Goal: Find contact information: Find contact information

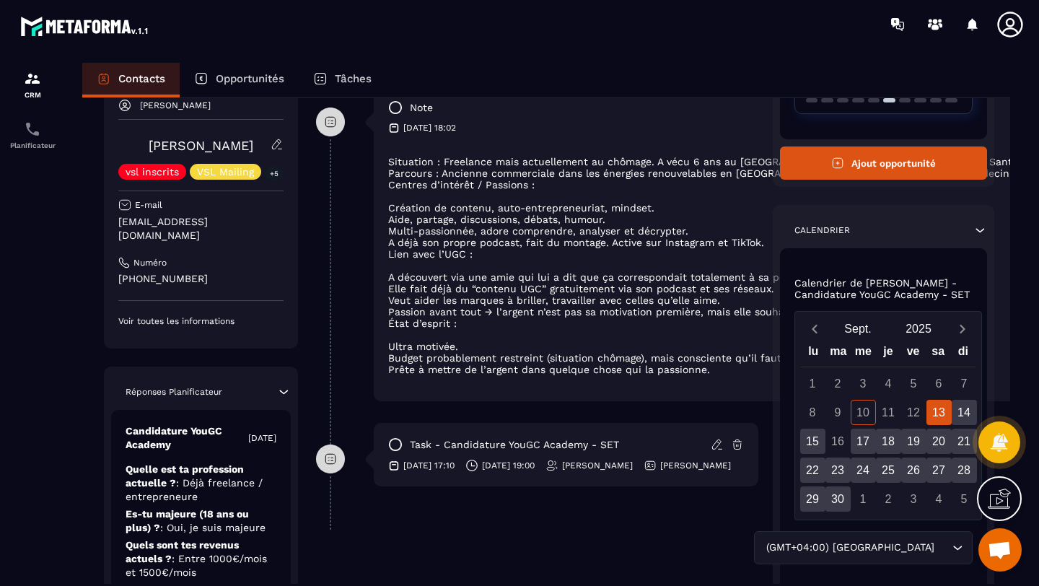
scroll to position [149, 0]
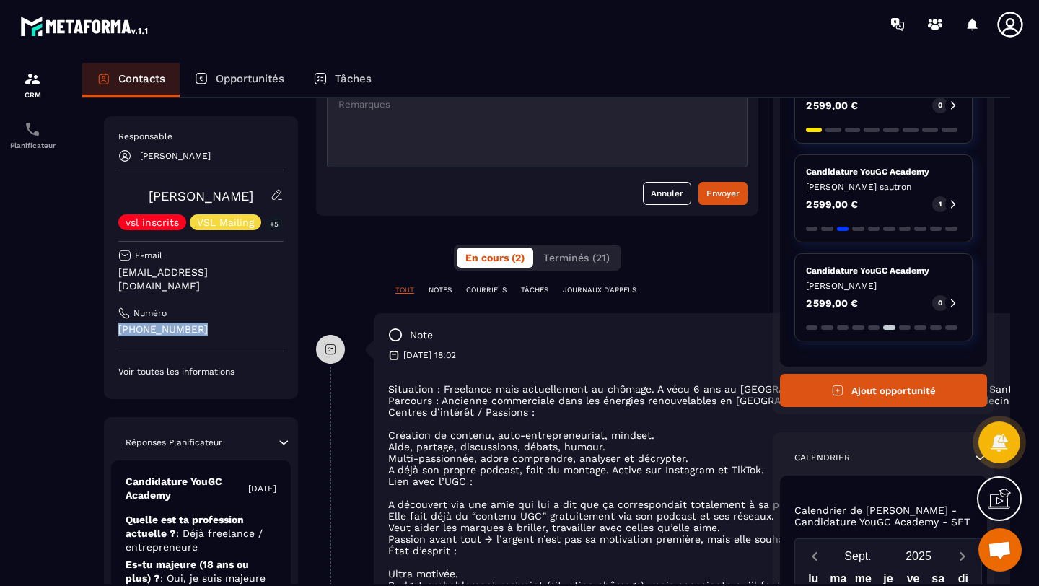
drag, startPoint x: 204, startPoint y: 315, endPoint x: 117, endPoint y: 308, distance: 87.6
click at [117, 308] on div "Responsable [PERSON_NAME] [PERSON_NAME] vsl inscrits VSL Mailing +5 E-mail [EMA…" at bounding box center [201, 257] width 194 height 283
copy p "[PHONE_NUMBER]"
drag, startPoint x: 251, startPoint y: 194, endPoint x: 154, endPoint y: 194, distance: 96.7
click at [154, 194] on div "[PERSON_NAME] vsl inscrits VSL Mailing +5" at bounding box center [200, 209] width 165 height 42
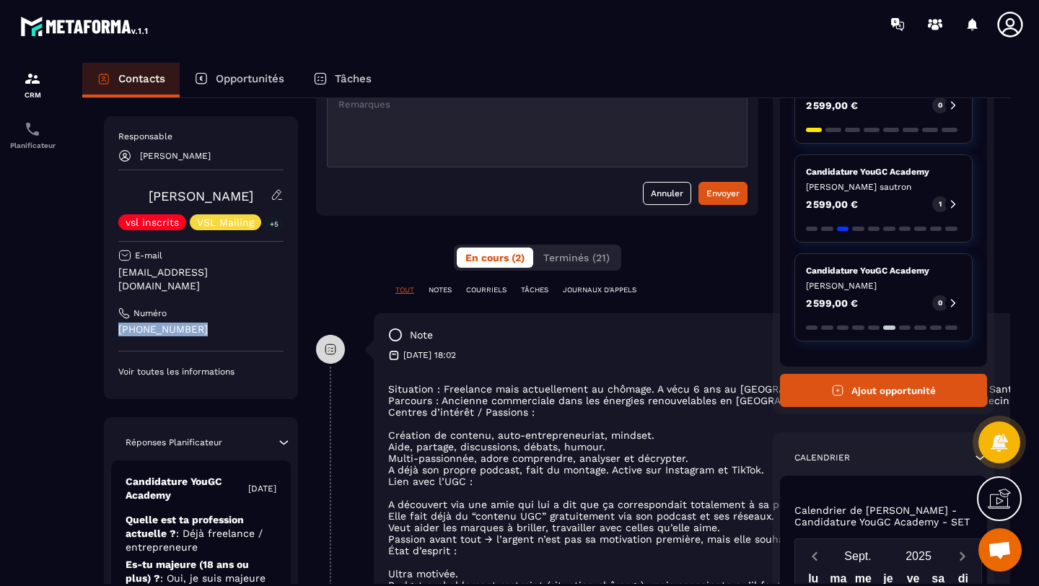
copy link "[PERSON_NAME]"
drag, startPoint x: 282, startPoint y: 275, endPoint x: 116, endPoint y: 276, distance: 166.0
click at [116, 276] on div "Responsable [PERSON_NAME] [PERSON_NAME] vsl inscrits VSL Mailing +5 E-mail [EMA…" at bounding box center [201, 257] width 194 height 283
copy p "[EMAIL_ADDRESS][DOMAIN_NAME]"
click at [268, 86] on div "Opportunités" at bounding box center [239, 80] width 119 height 35
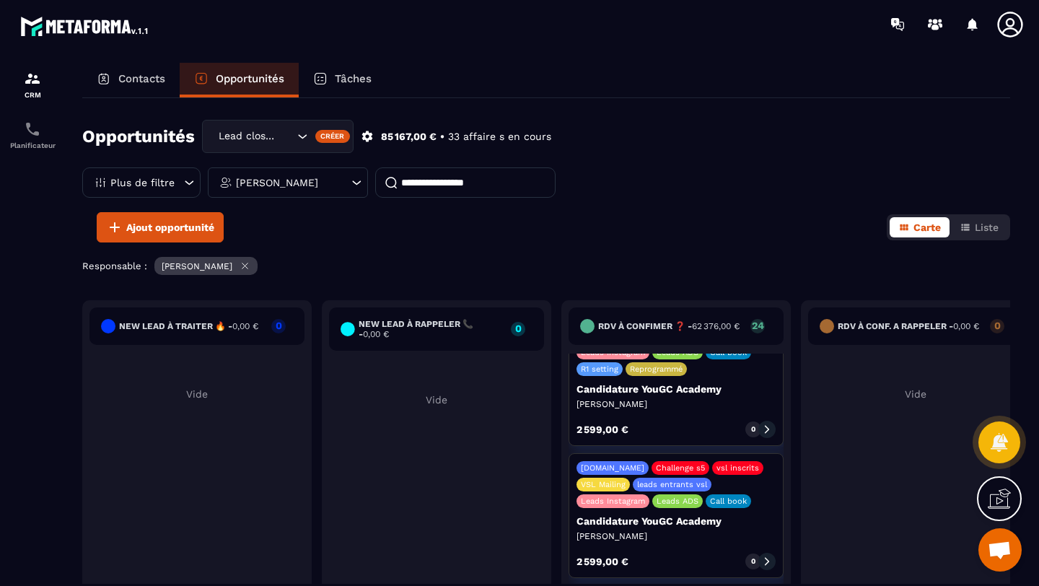
scroll to position [48, 0]
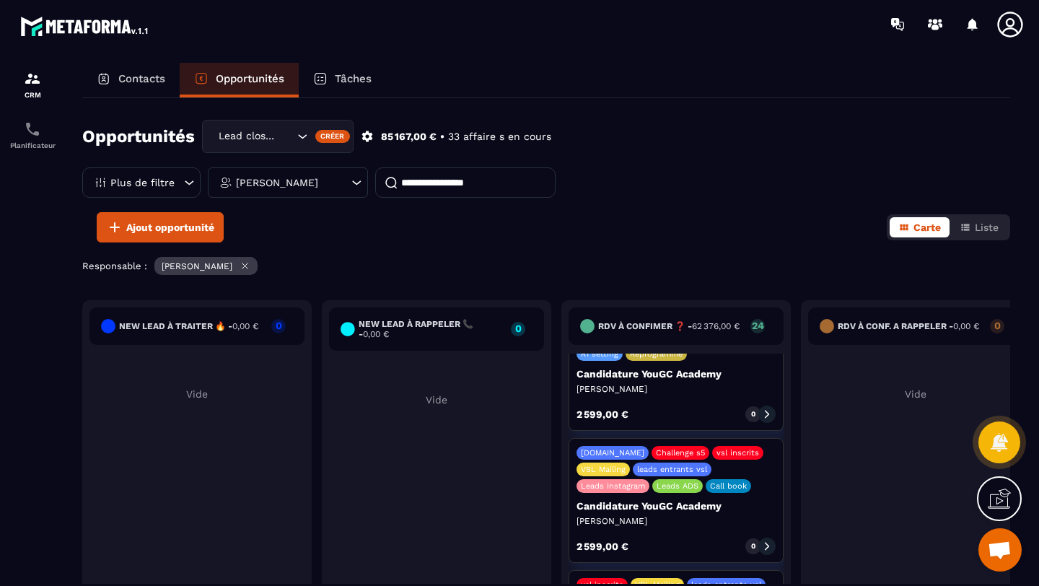
click at [768, 544] on icon at bounding box center [767, 547] width 4 height 8
